Goal: Download file/media

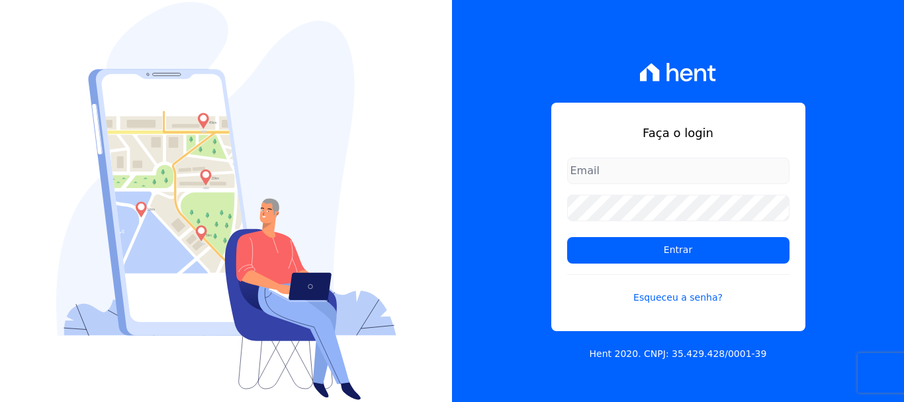
type input "[PERSON_NAME][EMAIL_ADDRESS][DOMAIN_NAME]"
click at [645, 163] on input "[PERSON_NAME][EMAIL_ADDRESS][DOMAIN_NAME]" at bounding box center [678, 171] width 222 height 26
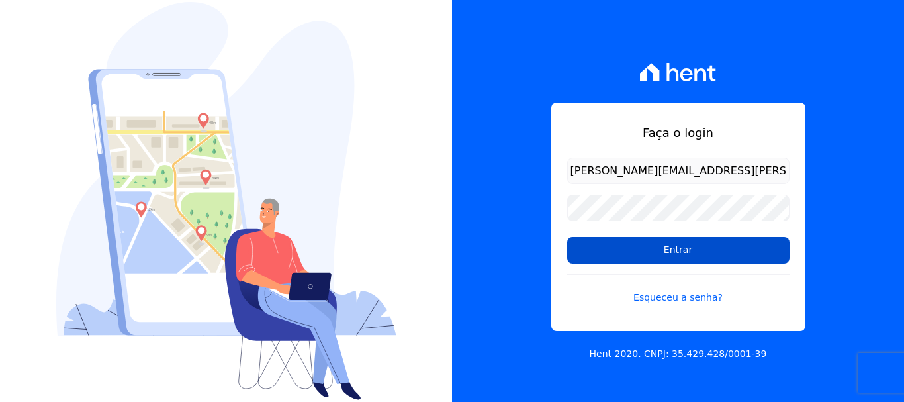
click at [595, 250] on input "Entrar" at bounding box center [678, 250] width 222 height 26
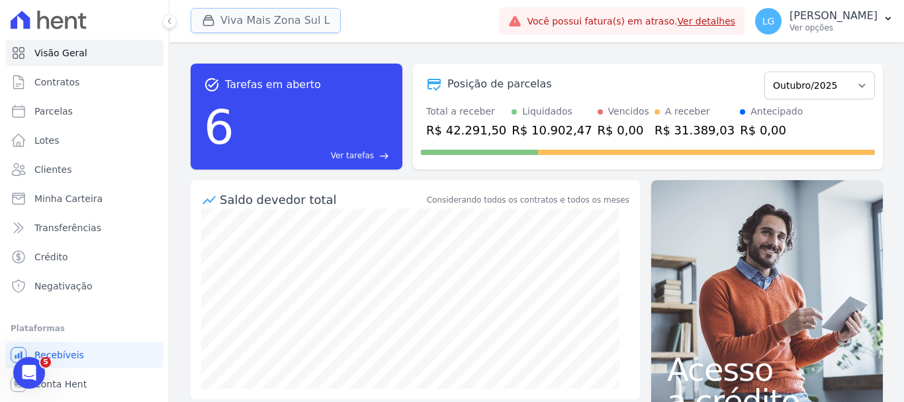
click at [289, 22] on button "Viva Mais Zona Sul L" at bounding box center [266, 20] width 150 height 25
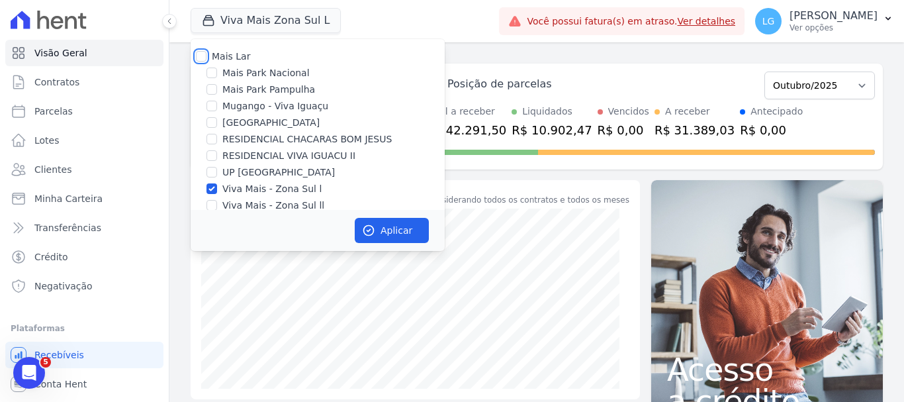
click at [199, 55] on input "Mais Lar" at bounding box center [201, 56] width 11 height 11
checkbox input "true"
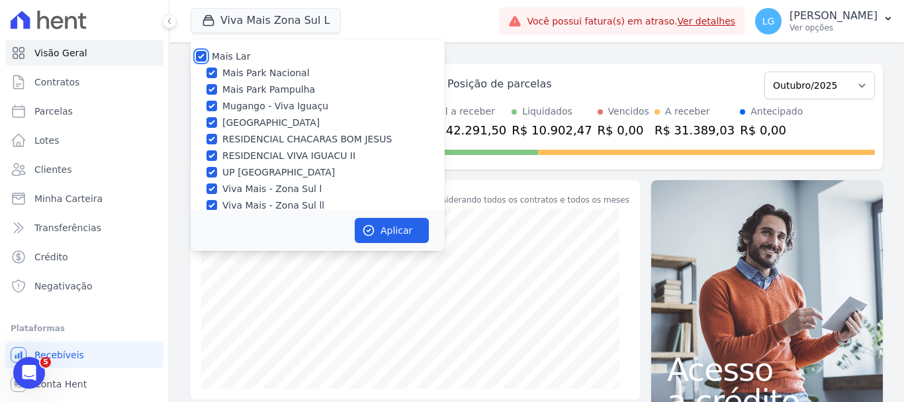
checkbox input "true"
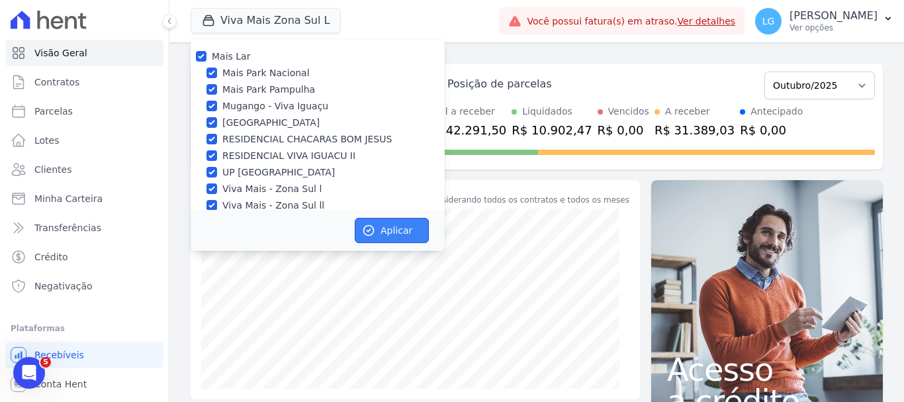
click at [387, 232] on button "Aplicar" at bounding box center [392, 230] width 74 height 25
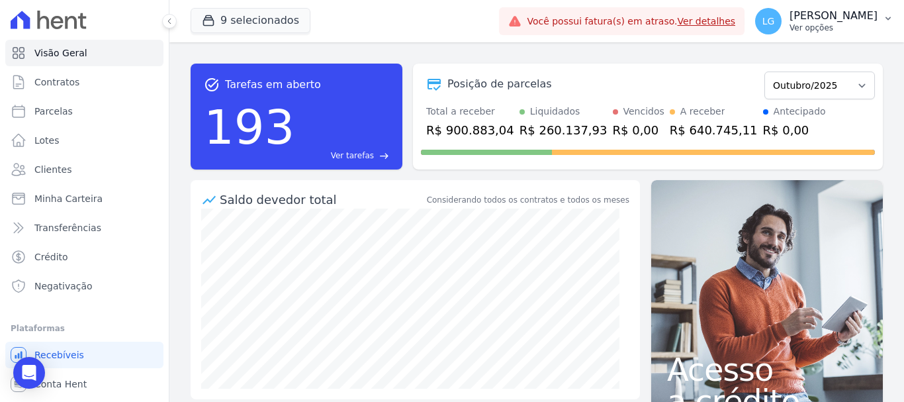
click at [842, 19] on p "[PERSON_NAME]" at bounding box center [834, 15] width 88 height 13
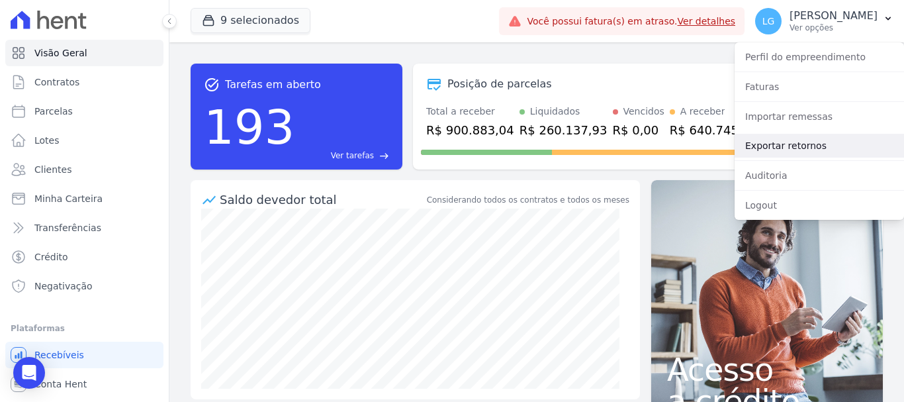
click at [824, 148] on link "Exportar retornos" at bounding box center [819, 146] width 169 height 24
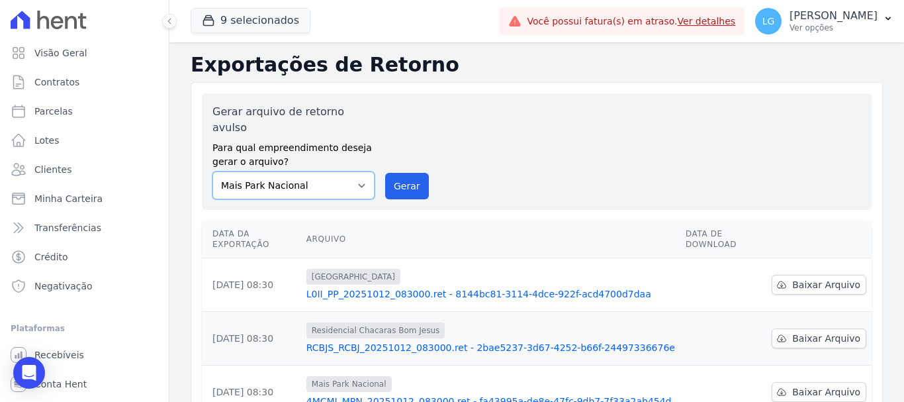
click at [356, 171] on select "[GEOGRAPHIC_DATA] [GEOGRAPHIC_DATA] Iguaçu [GEOGRAPHIC_DATA] RESIDENCIAL CHACAR…" at bounding box center [293, 185] width 162 height 28
click at [536, 140] on div "Gerar arquivo de retorno avulso Para qual empreendimento deseja gerar o arquivo…" at bounding box center [536, 151] width 649 height 95
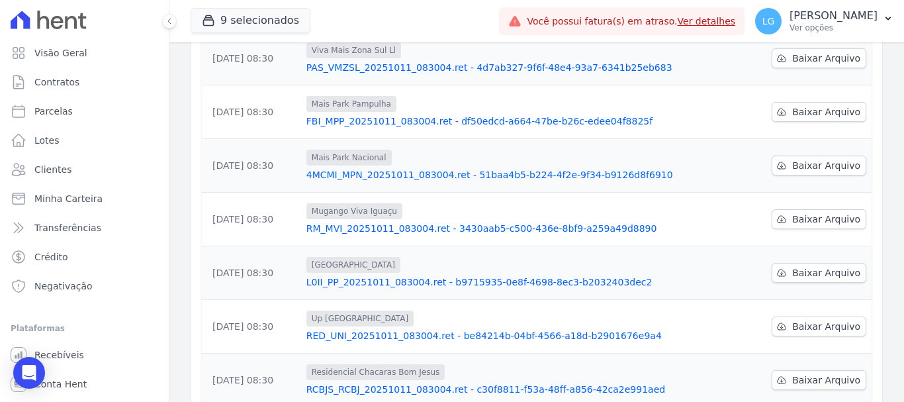
scroll to position [435, 0]
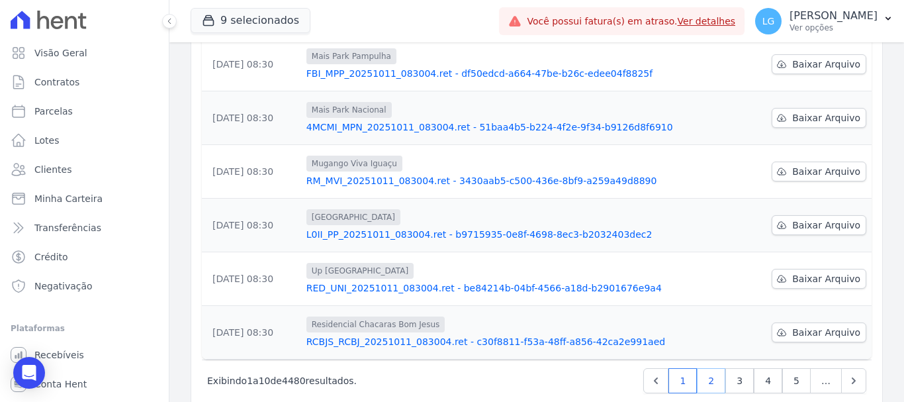
click at [711, 368] on link "2" at bounding box center [711, 380] width 28 height 25
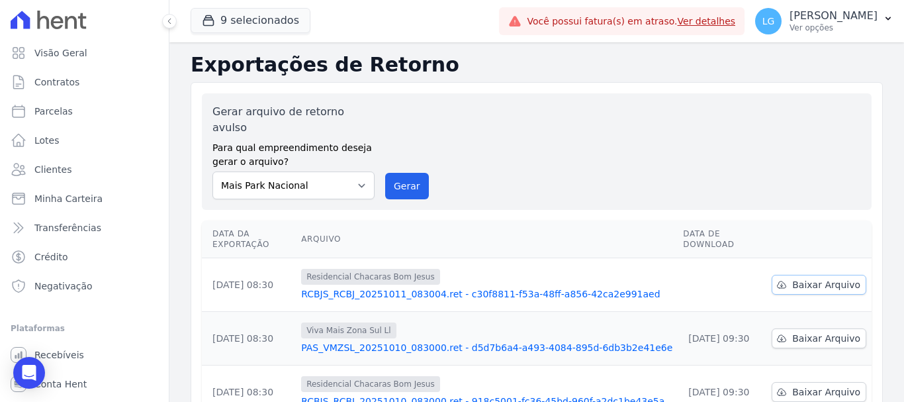
click at [784, 275] on link "Baixar Arquivo" at bounding box center [819, 285] width 95 height 20
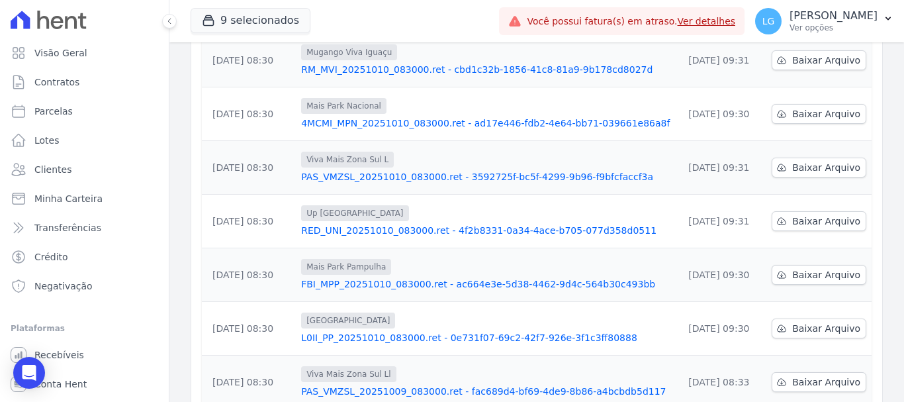
scroll to position [435, 0]
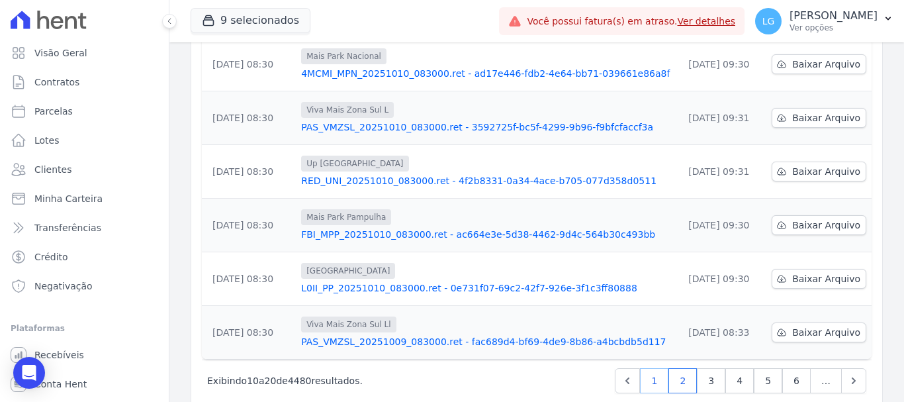
click at [655, 368] on link "1" at bounding box center [654, 380] width 28 height 25
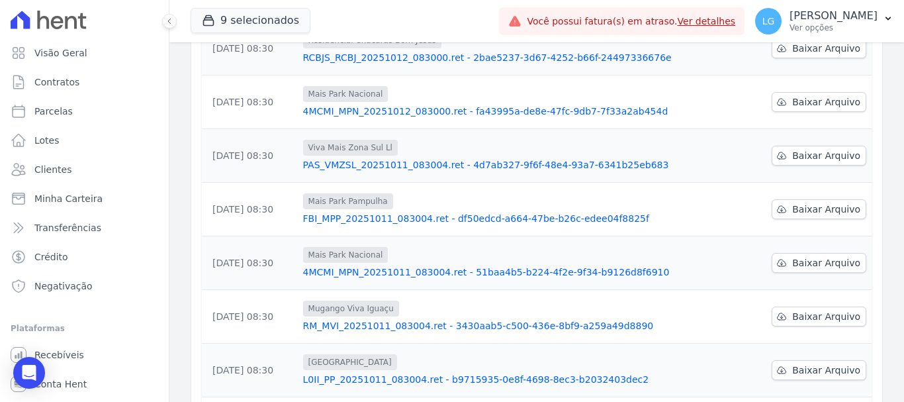
scroll to position [435, 0]
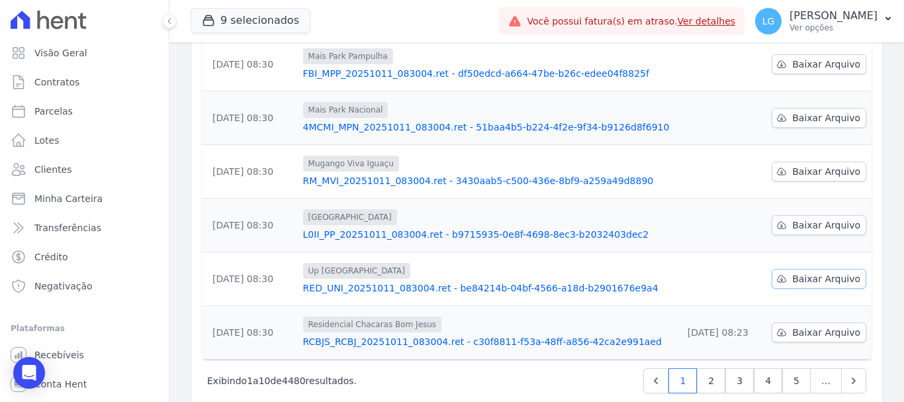
click at [817, 272] on span "Baixar Arquivo" at bounding box center [826, 278] width 68 height 13
click at [809, 218] on span "Baixar Arquivo" at bounding box center [826, 224] width 68 height 13
click at [818, 165] on span "Baixar Arquivo" at bounding box center [826, 171] width 68 height 13
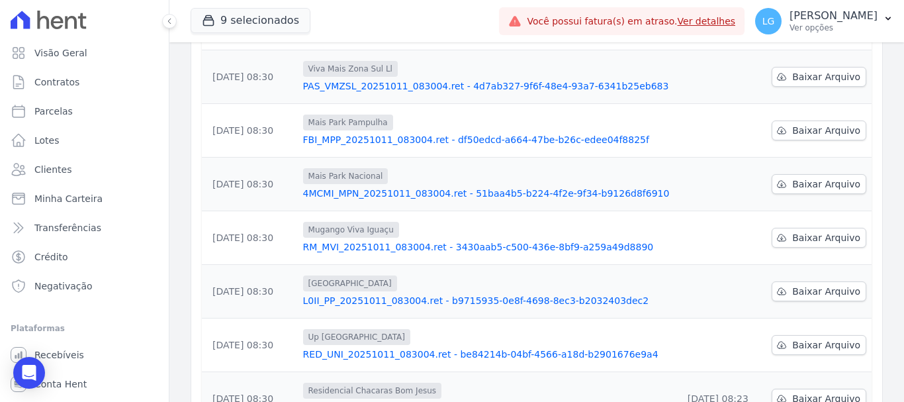
scroll to position [303, 0]
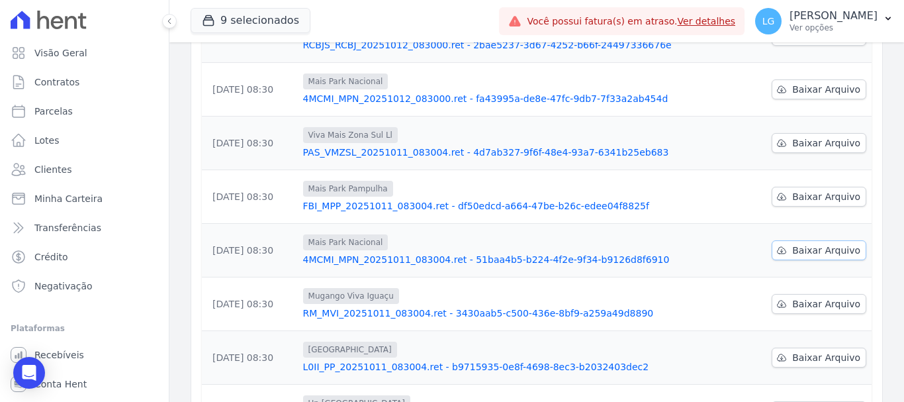
click at [821, 244] on span "Baixar Arquivo" at bounding box center [826, 250] width 68 height 13
click at [798, 190] on span "Baixar Arquivo" at bounding box center [826, 196] width 68 height 13
click at [827, 136] on span "Baixar Arquivo" at bounding box center [826, 142] width 68 height 13
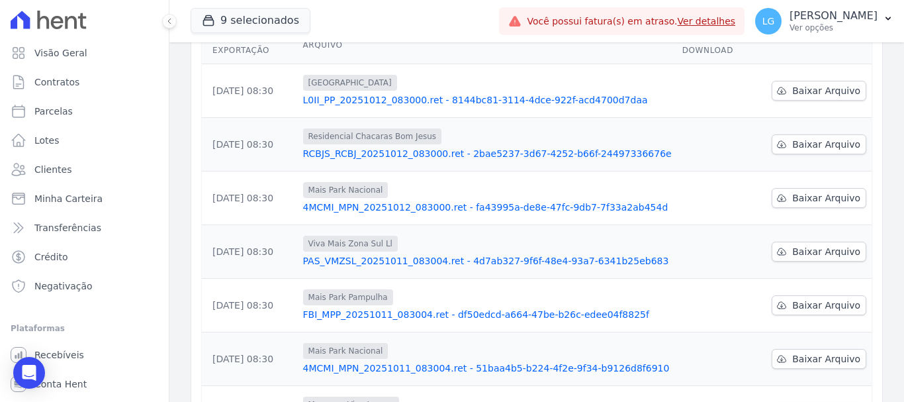
scroll to position [170, 0]
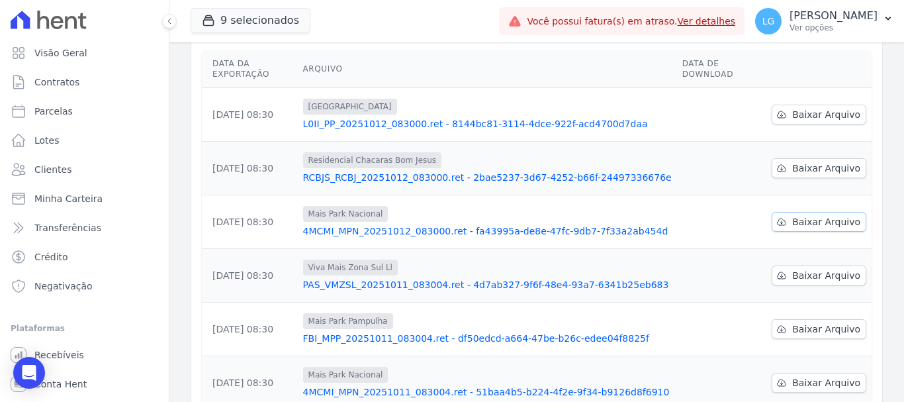
click at [795, 215] on span "Baixar Arquivo" at bounding box center [826, 221] width 68 height 13
click at [795, 162] on span "Baixar Arquivo" at bounding box center [826, 168] width 68 height 13
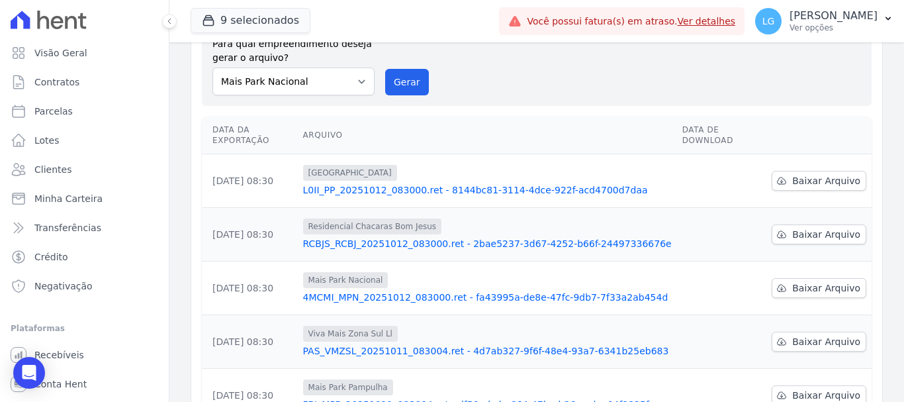
scroll to position [38, 0]
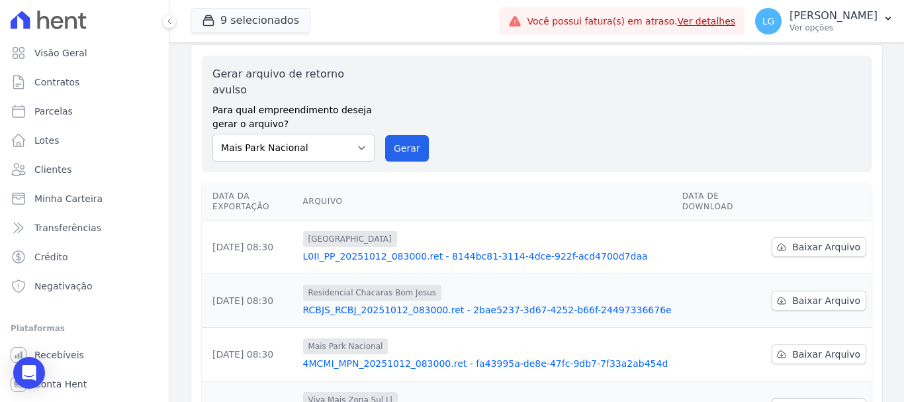
click at [858, 183] on th at bounding box center [819, 202] width 105 height 38
click at [833, 240] on span "Baixar Arquivo" at bounding box center [826, 246] width 68 height 13
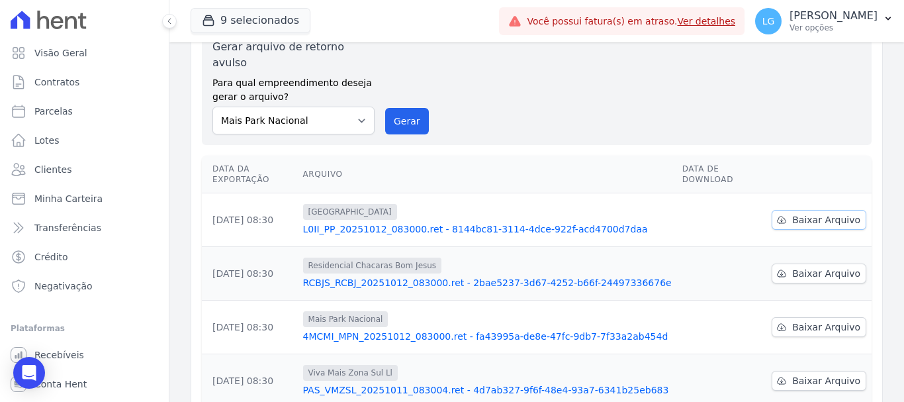
scroll to position [0, 0]
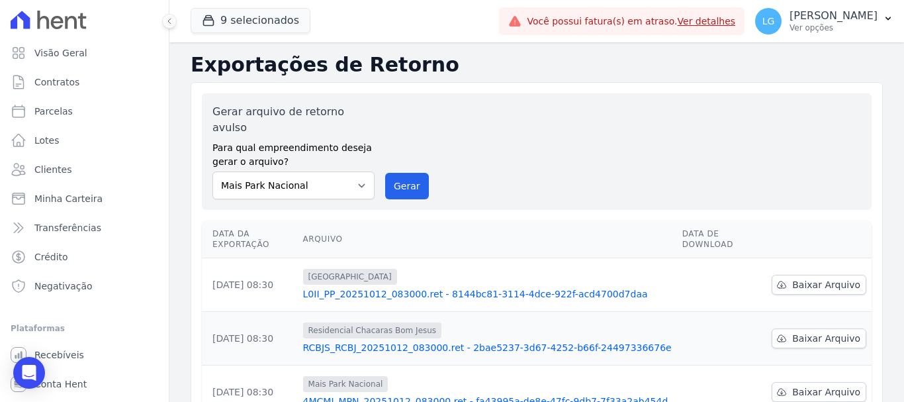
click at [66, 20] on icon at bounding box center [71, 22] width 12 height 13
click at [814, 19] on p "[PERSON_NAME]" at bounding box center [834, 15] width 88 height 13
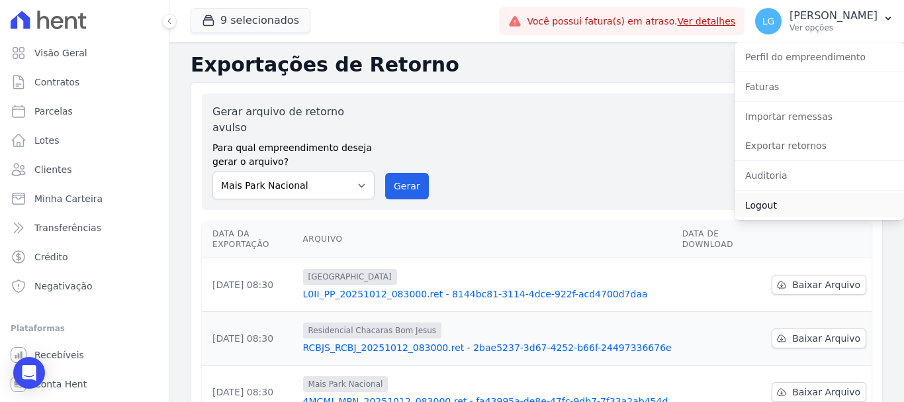
click at [785, 201] on link "Logout" at bounding box center [819, 205] width 169 height 24
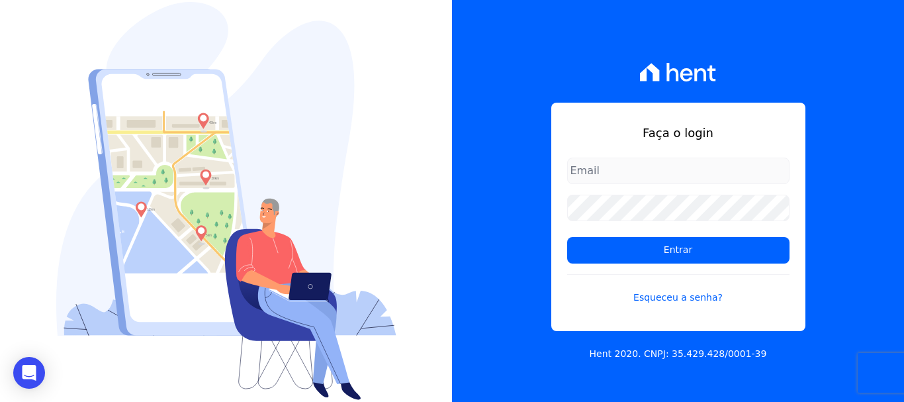
type input "[PERSON_NAME][EMAIL_ADDRESS][DOMAIN_NAME]"
